Goal: Find specific page/section: Find specific page/section

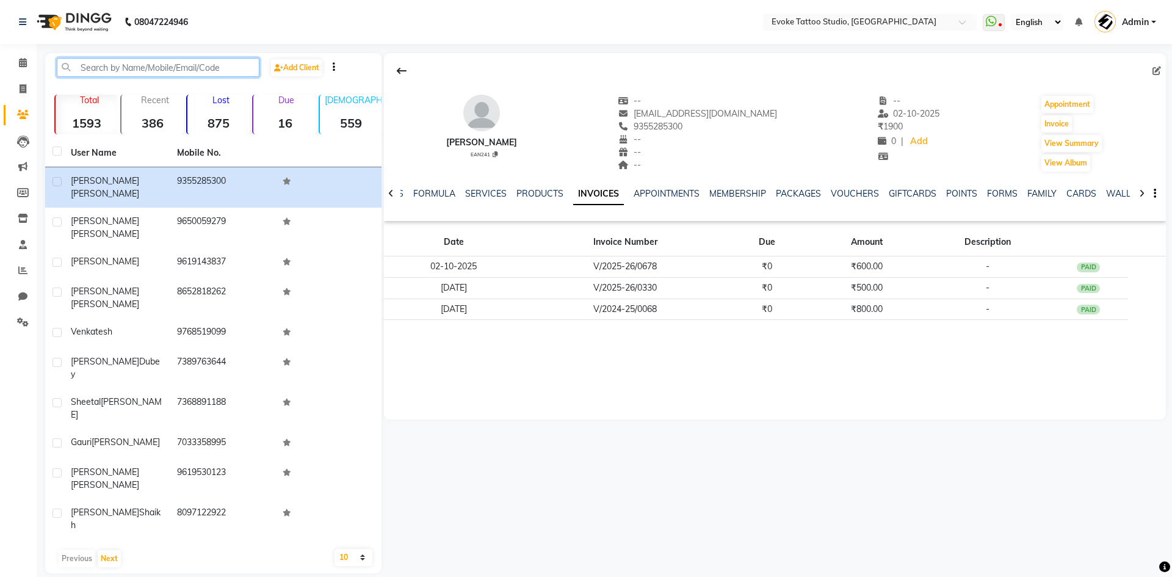
click at [99, 73] on input "text" at bounding box center [158, 67] width 203 height 19
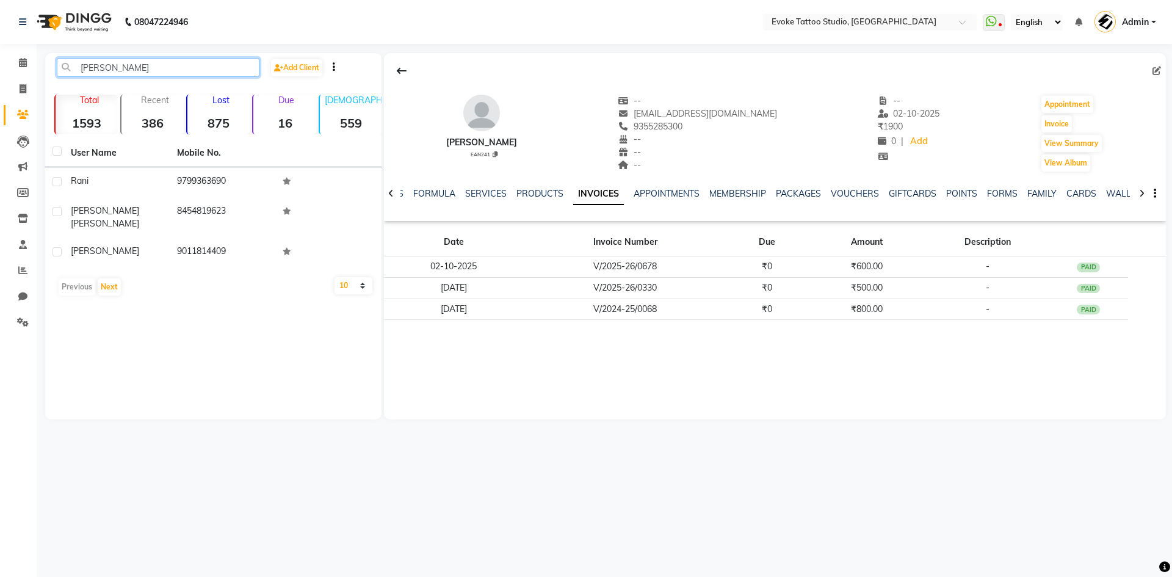
drag, startPoint x: 130, startPoint y: 65, endPoint x: 0, endPoint y: 38, distance: 132.9
click at [0, 38] on app-home "08047224946 Select Location × Evoke Tattoo Studio, [GEOGRAPHIC_DATA] WhatsApp S…" at bounding box center [586, 219] width 1172 height 438
paste input "63771 77414"
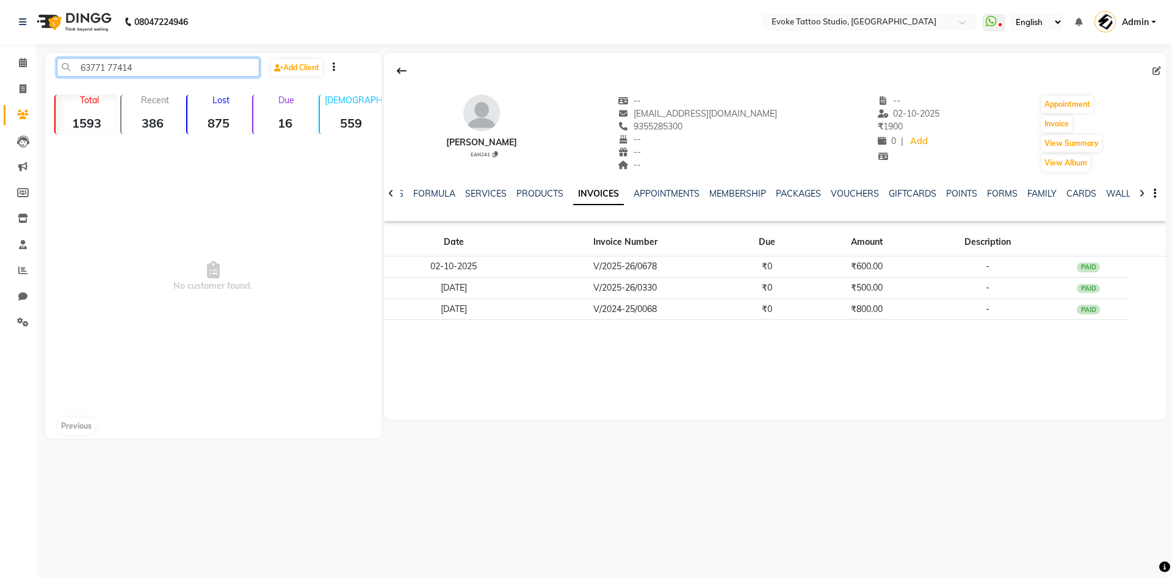
click at [109, 67] on input "63771 77414" at bounding box center [158, 67] width 203 height 19
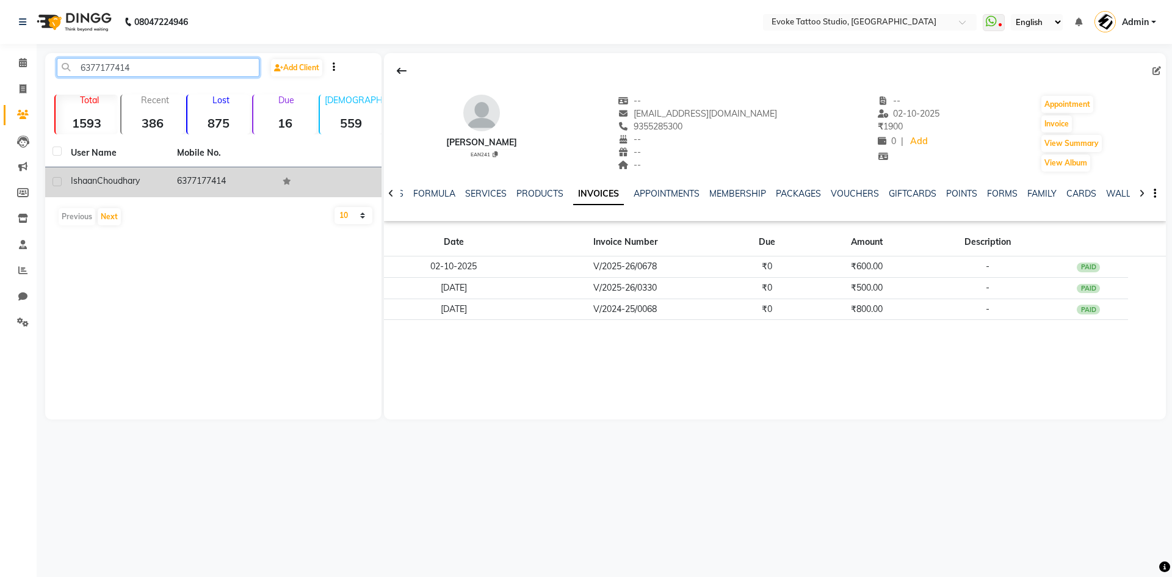
type input "6377177414"
click at [162, 184] on td "[PERSON_NAME]" at bounding box center [116, 182] width 106 height 30
